Goal: Information Seeking & Learning: Learn about a topic

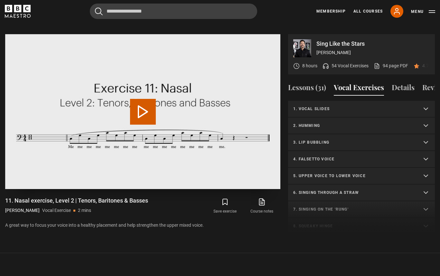
scroll to position [269, 0]
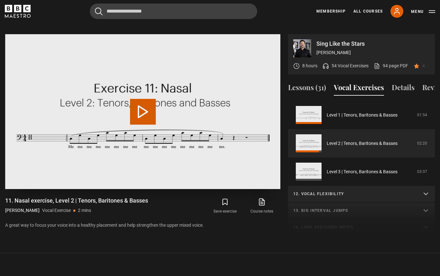
click at [144, 110] on button "Play Video" at bounding box center [143, 112] width 26 height 26
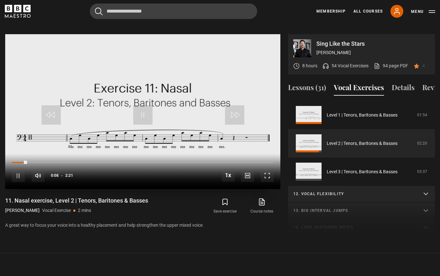
click at [19, 169] on span "Video Player" at bounding box center [18, 175] width 13 height 13
click at [232, 162] on span "0.5x" at bounding box center [229, 164] width 9 height 5
click at [12, 169] on span "Video Player" at bounding box center [18, 175] width 13 height 13
drag, startPoint x: 244, startPoint y: 155, endPoint x: 44, endPoint y: 152, distance: 199.1
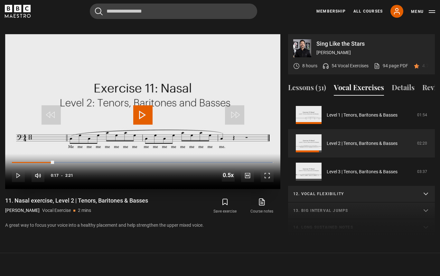
click at [44, 154] on div "10s Skip Back 10 seconds Play 10s Skip Forward 10 seconds Loaded : 99.60% 0:22 …" at bounding box center [142, 172] width 275 height 36
click at [230, 169] on span "Video Player" at bounding box center [228, 175] width 13 height 13
click at [229, 154] on span "1x" at bounding box center [229, 156] width 5 height 5
click at [16, 170] on span "Video Player" at bounding box center [18, 175] width 13 height 13
click at [17, 169] on span "Video Player" at bounding box center [18, 175] width 13 height 13
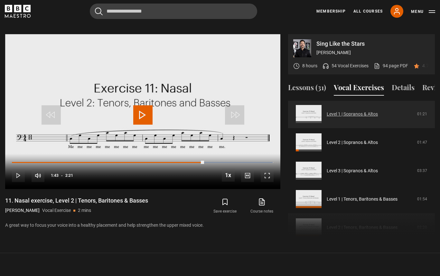
scroll to position [172, 0]
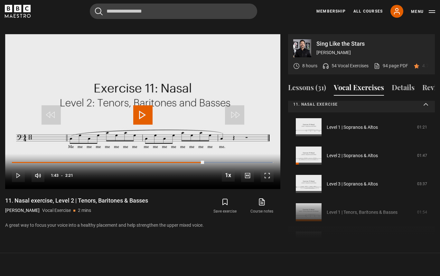
click at [423, 105] on summary "11. Nasal exercise" at bounding box center [361, 104] width 147 height 17
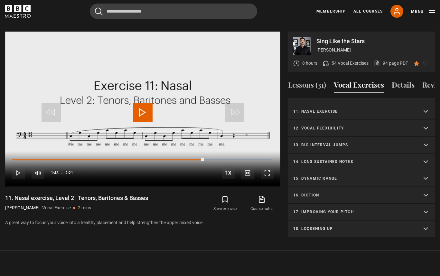
scroll to position [321, 0]
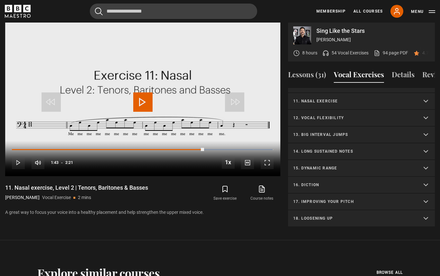
click at [423, 119] on summary "12. Vocal flexibility" at bounding box center [361, 118] width 147 height 17
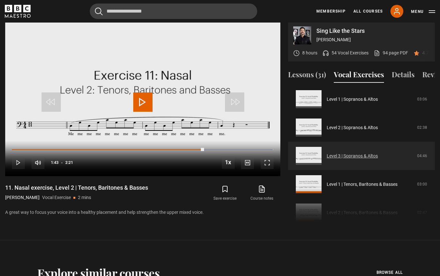
scroll to position [215, 0]
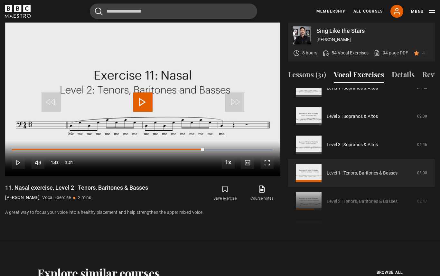
click at [371, 173] on link "Level 1 | Tenors, Baritones & Basses" at bounding box center [362, 173] width 71 height 7
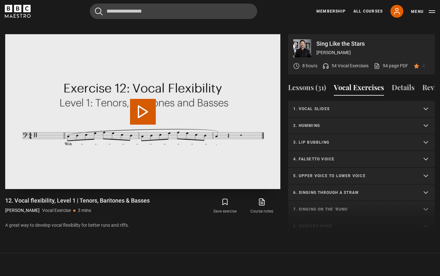
scroll to position [258, 0]
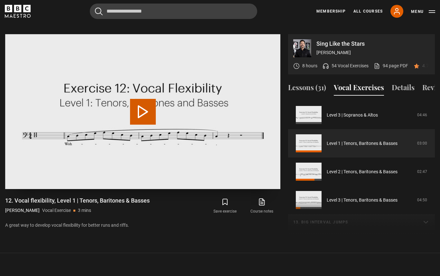
click at [137, 102] on button "Play Video" at bounding box center [143, 112] width 26 height 26
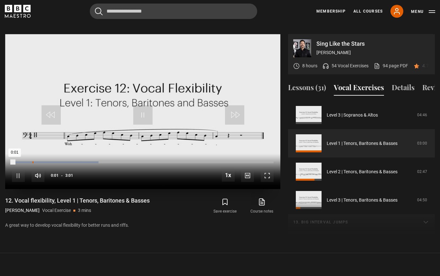
click at [32, 161] on div "Loaded : 33.10% 0:14 0:01" at bounding box center [143, 162] width 262 height 2
click at [22, 169] on span "Video Player" at bounding box center [18, 175] width 13 height 13
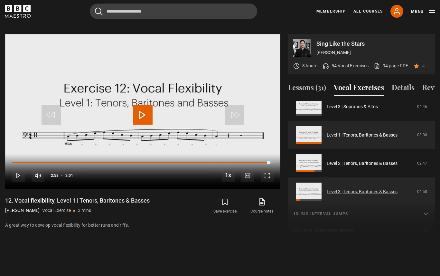
scroll to position [272, 0]
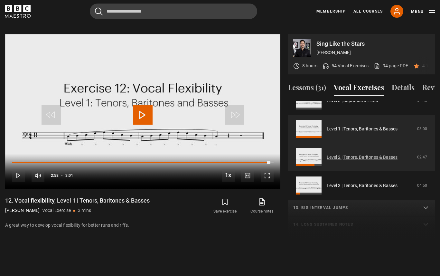
click at [366, 158] on link "Level 2 | Tenors, Baritones & Basses" at bounding box center [362, 157] width 71 height 7
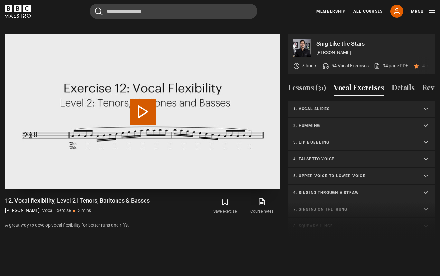
scroll to position [286, 0]
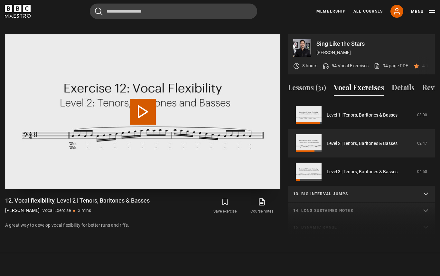
click at [138, 107] on button "Play Video" at bounding box center [143, 112] width 26 height 26
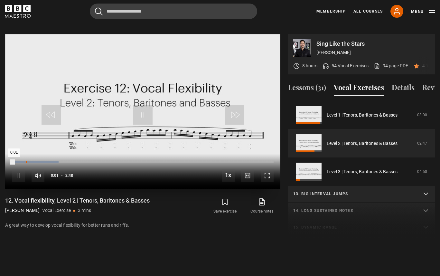
click at [26, 161] on div "Loaded : 17.81% 0:09 0:01" at bounding box center [143, 162] width 262 height 2
click at [34, 154] on div "10s Skip Back 10 seconds Pause 10s Skip Forward 10 seconds Loaded : 47.57% 0:12…" at bounding box center [142, 172] width 275 height 36
click at [34, 161] on div "Loaded : 47.57% 0:14 0:10" at bounding box center [143, 162] width 262 height 2
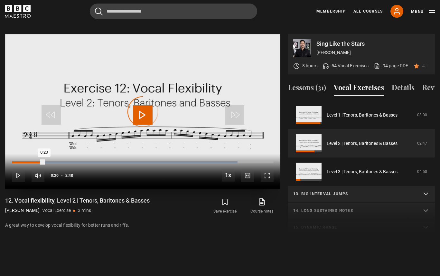
click at [44, 161] on div "Loaded : 86.22% 0:20 0:20" at bounding box center [143, 162] width 262 height 2
click at [54, 161] on div "Loaded : 99.65% 0:27 0:22" at bounding box center [143, 162] width 262 height 2
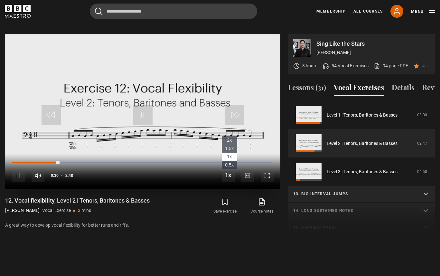
click at [233, 162] on span "0.5x" at bounding box center [229, 164] width 9 height 5
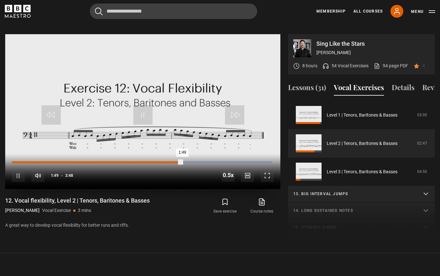
click at [65, 161] on div "Loaded : 99.65% 0:34 1:49" at bounding box center [143, 162] width 262 height 2
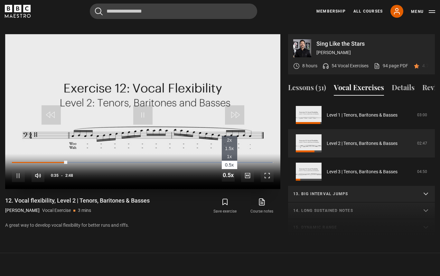
click at [224, 153] on li "1x" at bounding box center [229, 157] width 15 height 8
click at [14, 172] on span "Video Player" at bounding box center [18, 175] width 13 height 13
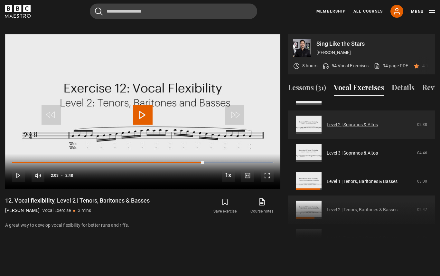
scroll to position [159, 0]
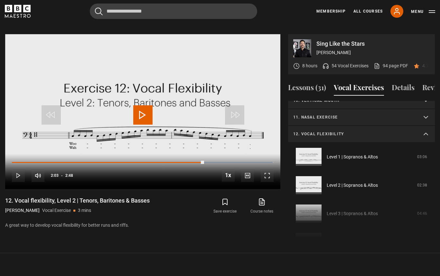
click at [424, 134] on summary "12. Vocal flexibility" at bounding box center [361, 134] width 147 height 17
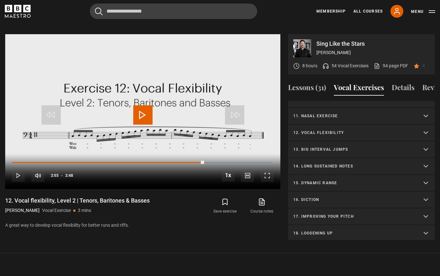
scroll to position [162, 0]
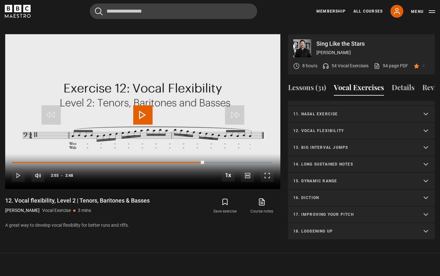
click at [425, 215] on summary "17. Improving your pitch" at bounding box center [361, 214] width 147 height 17
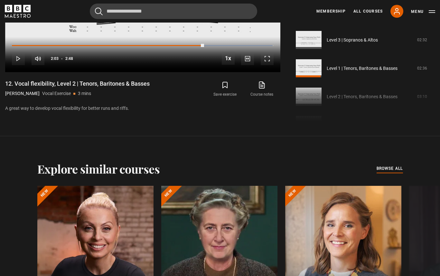
scroll to position [310, 0]
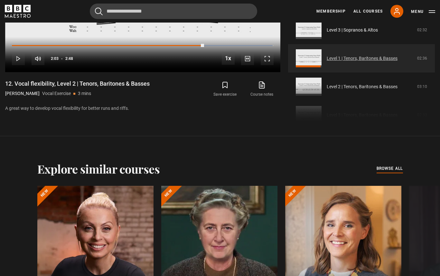
click at [381, 62] on link "Level 1 | Tenors, Baritones & Basses" at bounding box center [362, 58] width 71 height 7
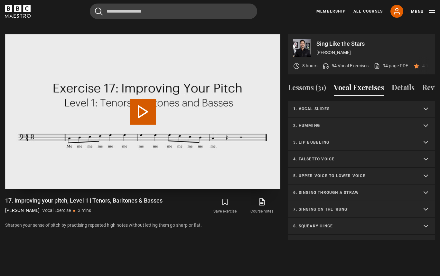
scroll to position [332, 0]
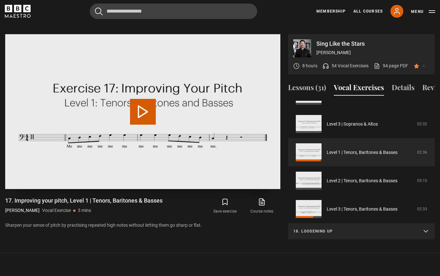
click at [144, 104] on button "Play Video" at bounding box center [143, 112] width 26 height 26
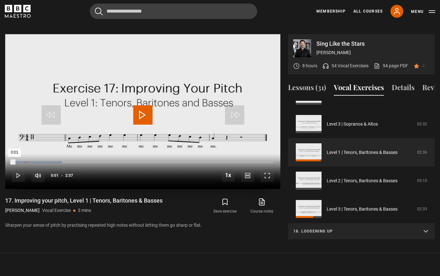
click at [25, 161] on div "Loaded : 19.06% 0:08 0:01" at bounding box center [143, 162] width 262 height 2
click at [35, 161] on div "0:13" at bounding box center [35, 162] width 1 height 2
click at [43, 161] on div "Loaded : 79.45% 0:18 0:18" at bounding box center [143, 162] width 262 height 2
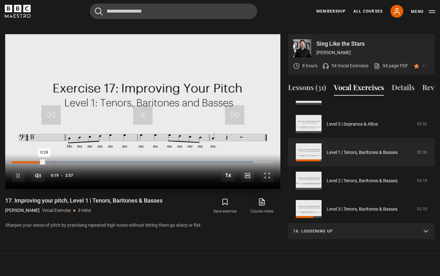
click at [54, 161] on div "Loaded : 92.26% 0:25 0:19" at bounding box center [143, 162] width 262 height 2
click at [71, 161] on div "Loaded : 99.67% 0:35 0:26" at bounding box center [143, 162] width 262 height 2
click at [18, 173] on span "Video Player" at bounding box center [18, 175] width 13 height 13
